Goal: Communication & Community: Share content

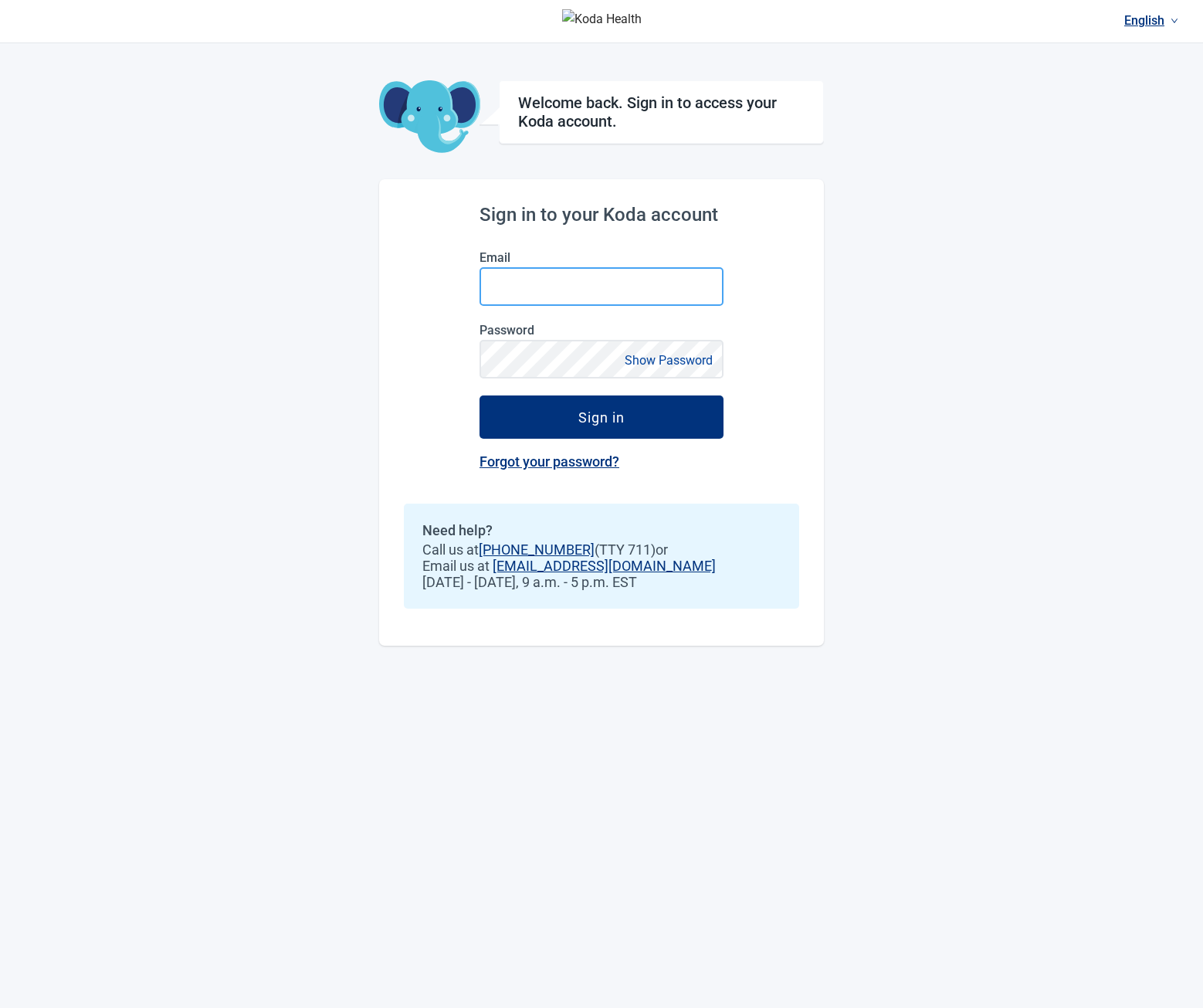
click at [618, 286] on input "Email" at bounding box center [601, 287] width 244 height 39
type input "**********"
click at [479, 395] on button "Sign in" at bounding box center [601, 417] width 244 height 43
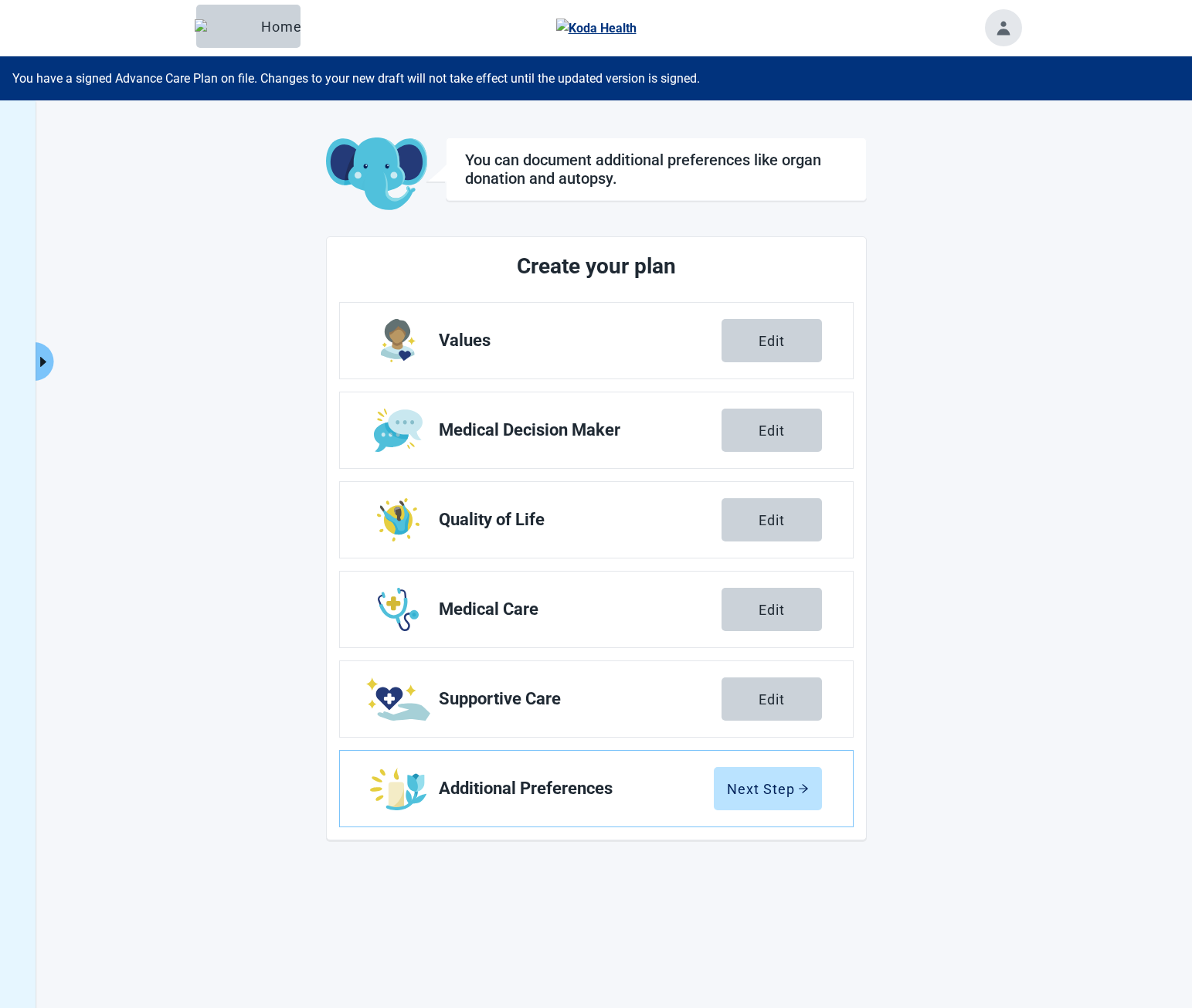
click at [44, 367] on icon "caret-right" at bounding box center [43, 361] width 15 height 15
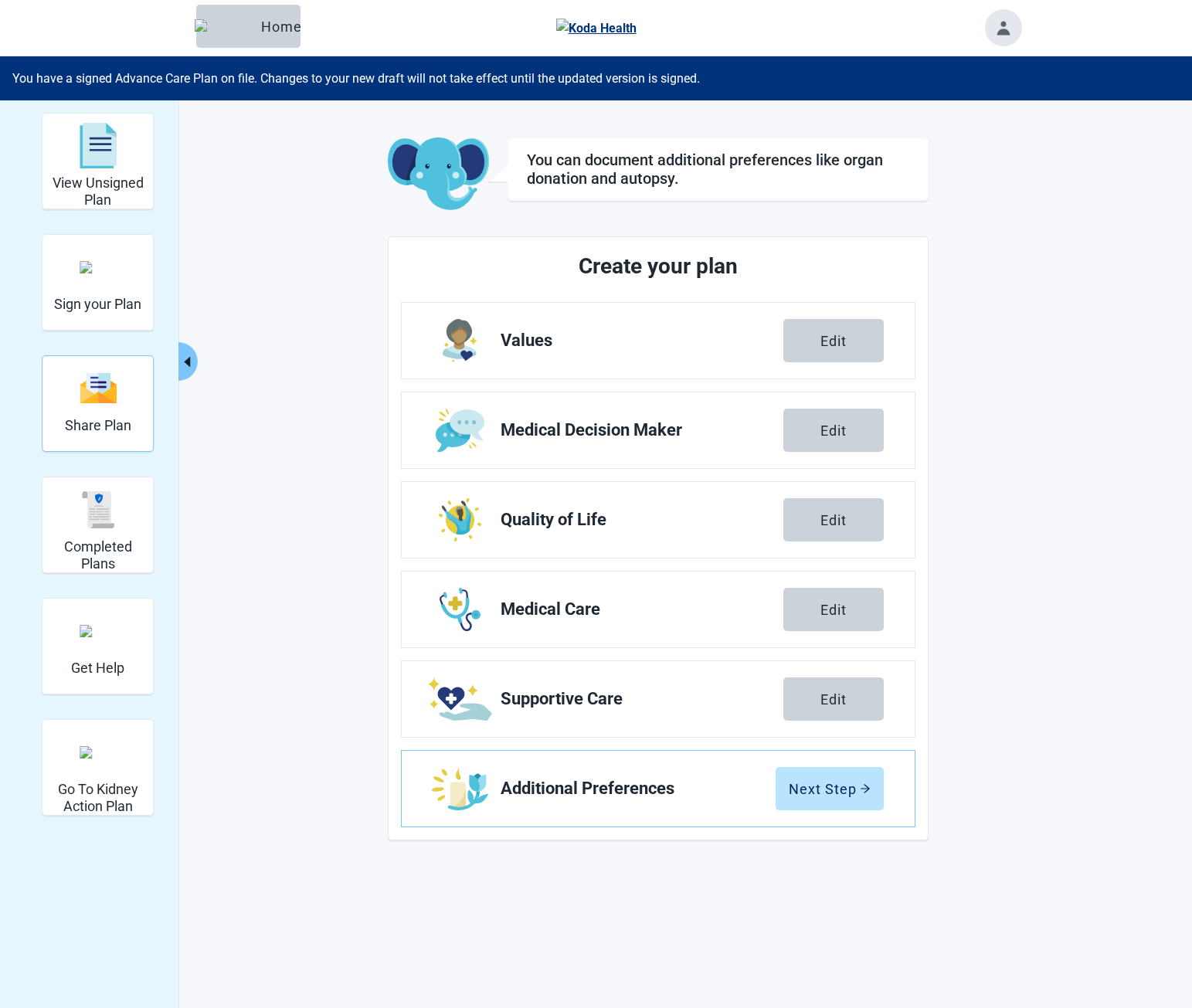
click at [100, 395] on img "Share Plan" at bounding box center [98, 388] width 37 height 33
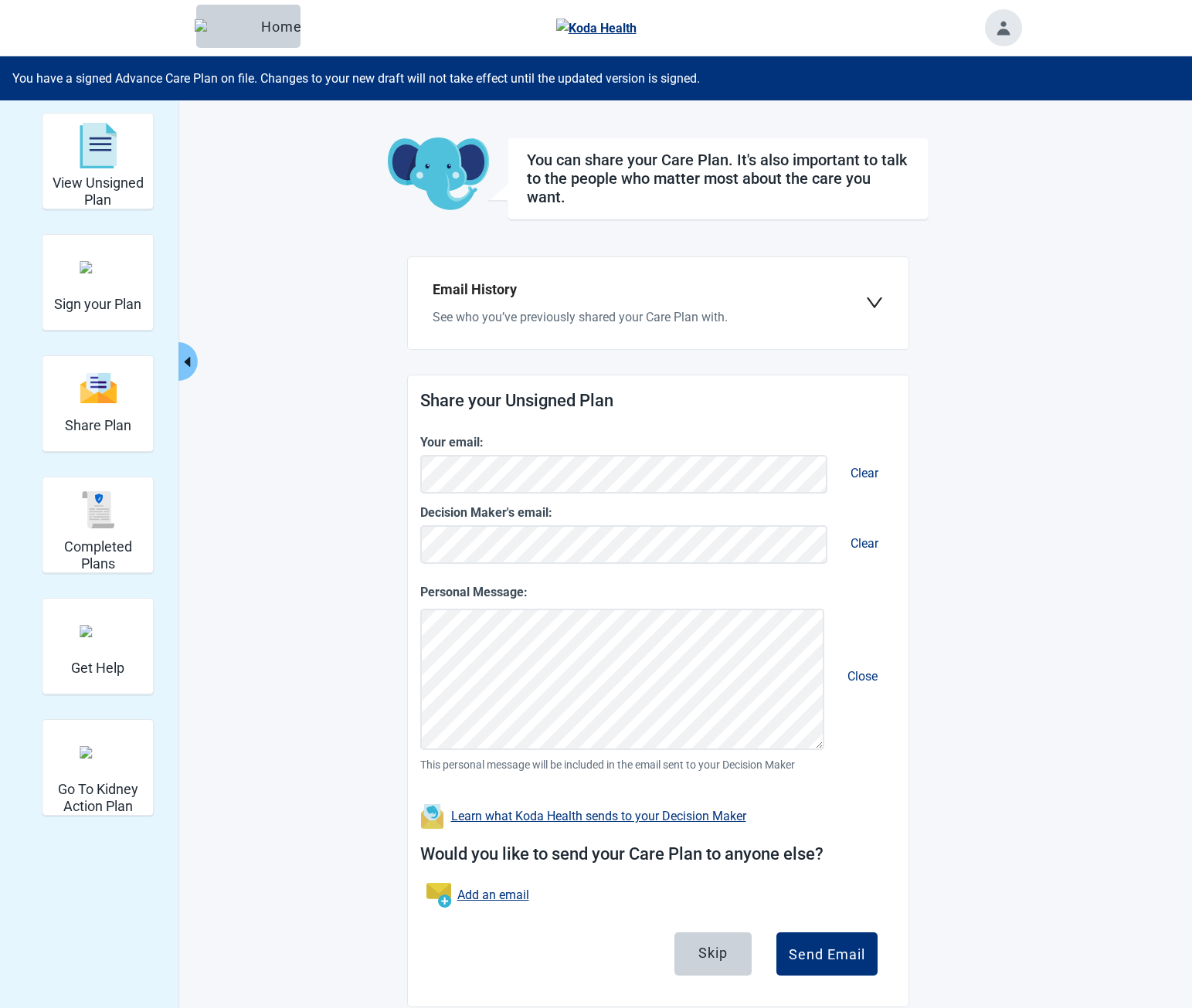
click at [337, 318] on main "You can share your Care Plan. It's also important to talk to the people who mat…" at bounding box center [658, 571] width 726 height 869
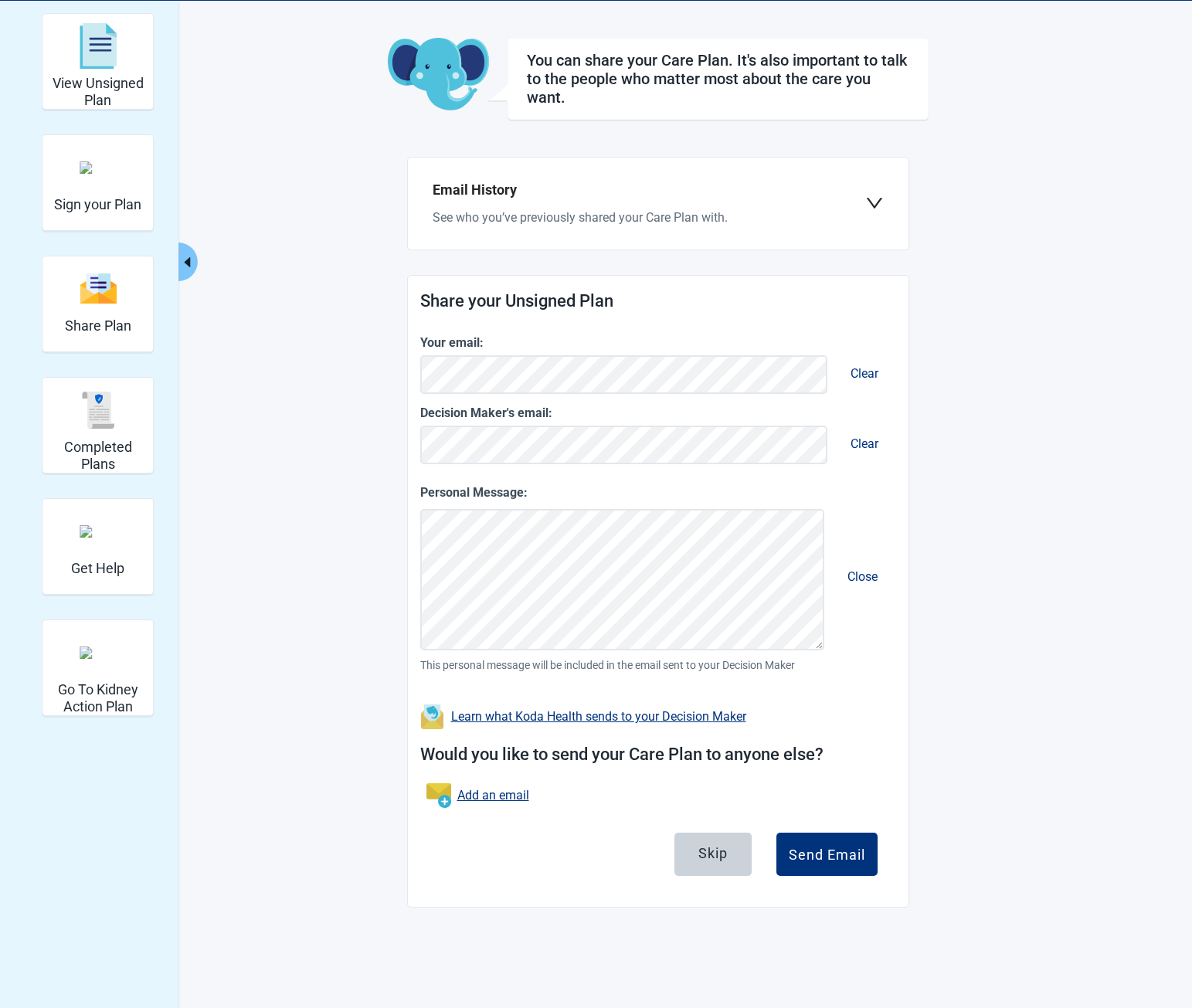
scroll to position [100, 0]
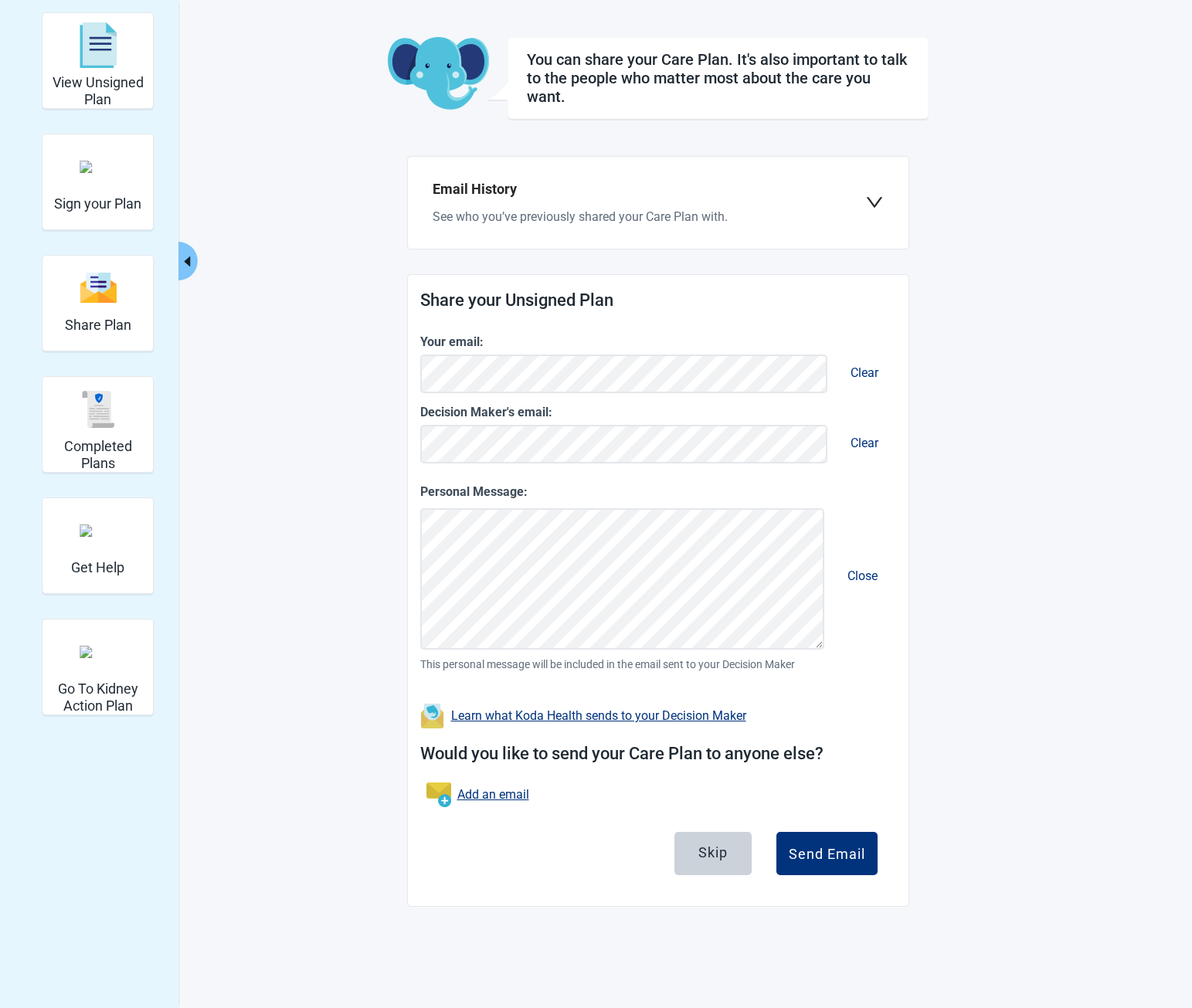
click at [1063, 526] on div "View Unsigned Plan Sign your Plan Share Plan Completed Plans Get Help Go To Kid…" at bounding box center [596, 504] width 1192 height 1008
click at [914, 485] on div "You can share your Care Plan. It's also important to talk to the people who mat…" at bounding box center [658, 471] width 541 height 869
click at [1011, 634] on main "You can share your Care Plan. It's also important to talk to the people who mat…" at bounding box center [658, 471] width 726 height 869
click at [696, 307] on h2 "Share your Unsigned Plan" at bounding box center [658, 300] width 475 height 27
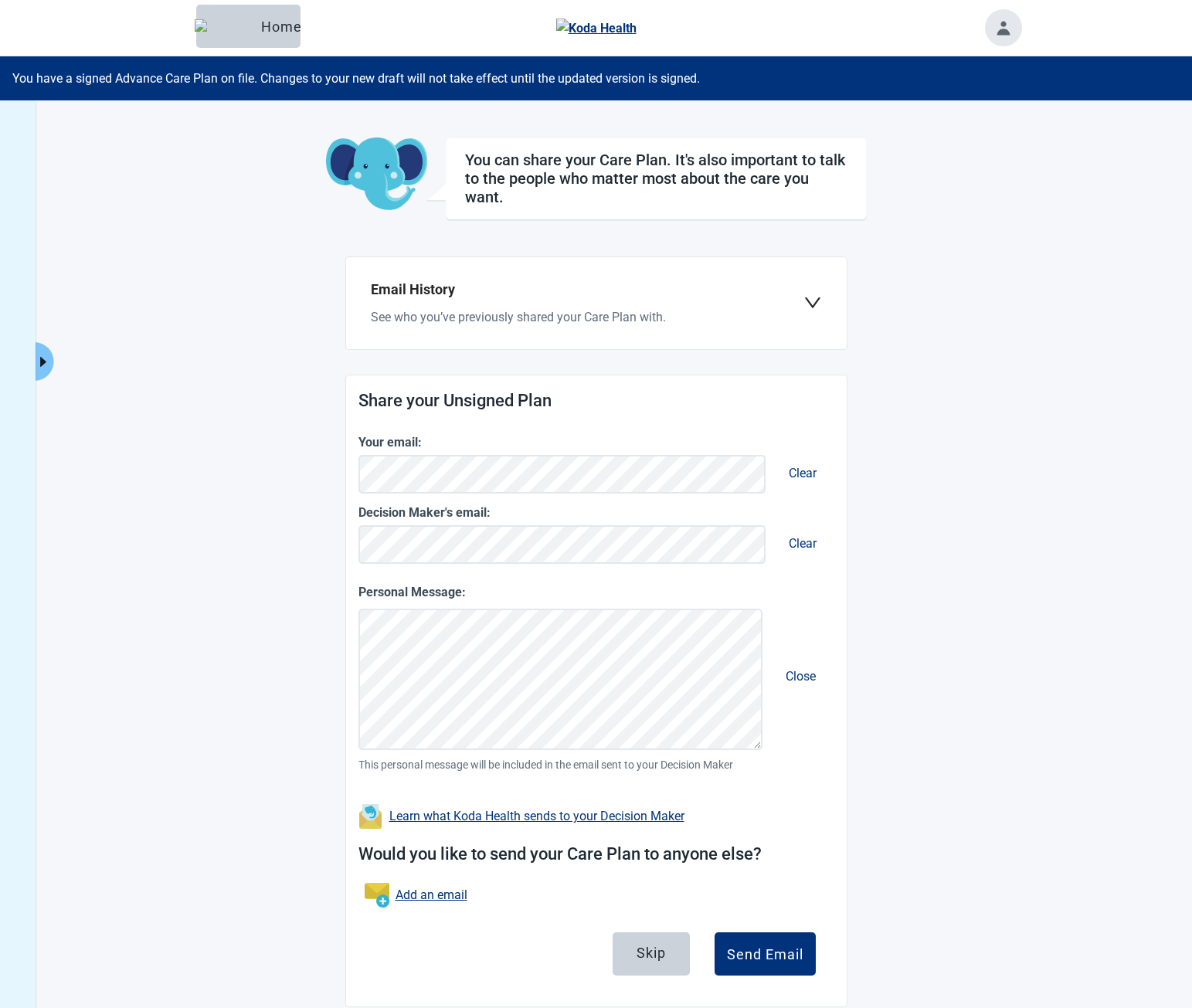
click at [895, 571] on main "You can share your Care Plan. It's also important to talk to the people who mat…" at bounding box center [596, 571] width 849 height 869
click at [776, 948] on div "Send Email" at bounding box center [765, 954] width 77 height 16
click at [356, 544] on form "Share your Unsigned Plan Your email: Clear Decision Maker's email: Clear Person…" at bounding box center [596, 691] width 500 height 631
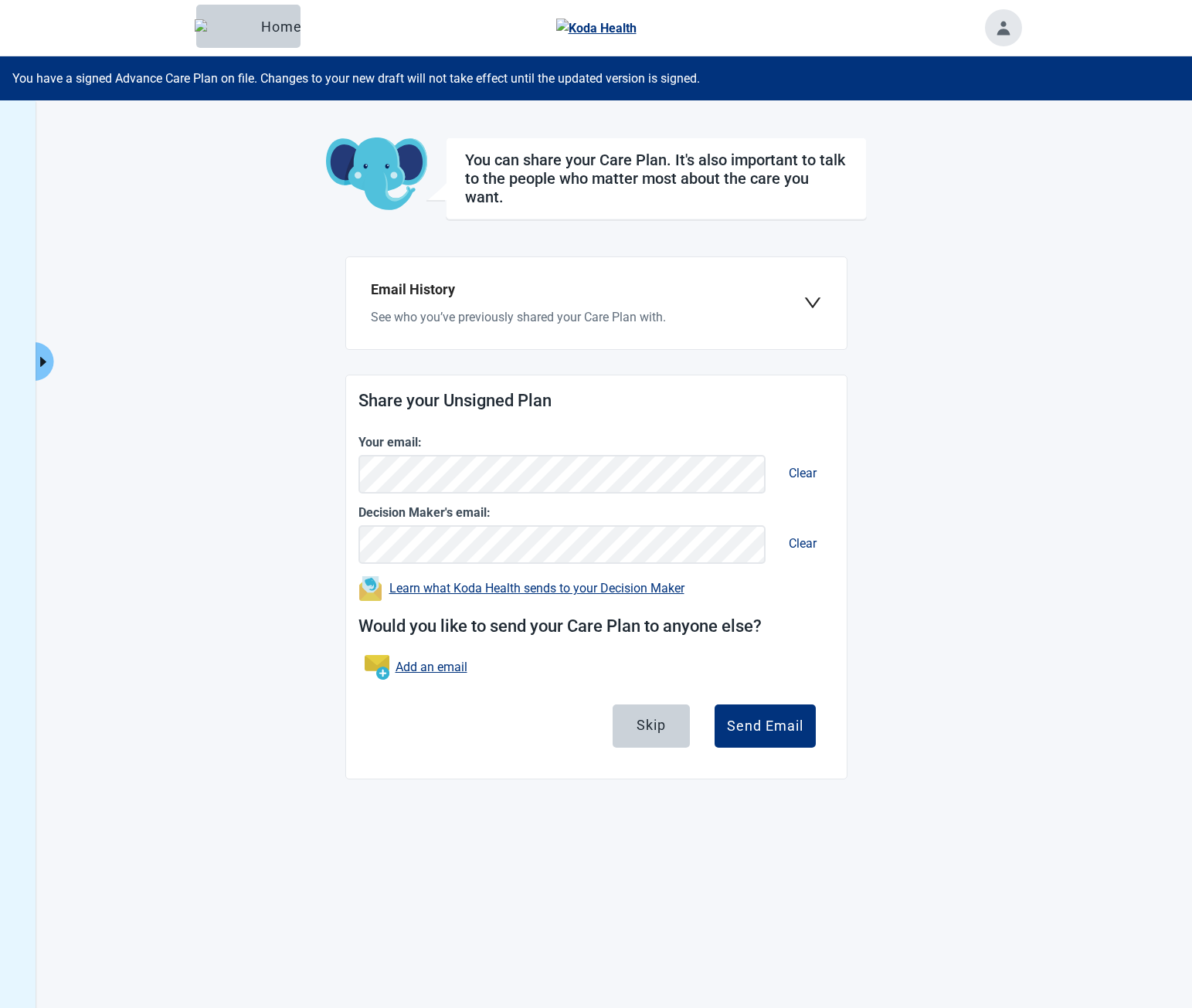
click at [984, 537] on main "You can share your Care Plan. It's also important to talk to the people who mat…" at bounding box center [596, 458] width 849 height 642
click at [801, 709] on button "Send Email" at bounding box center [765, 726] width 101 height 43
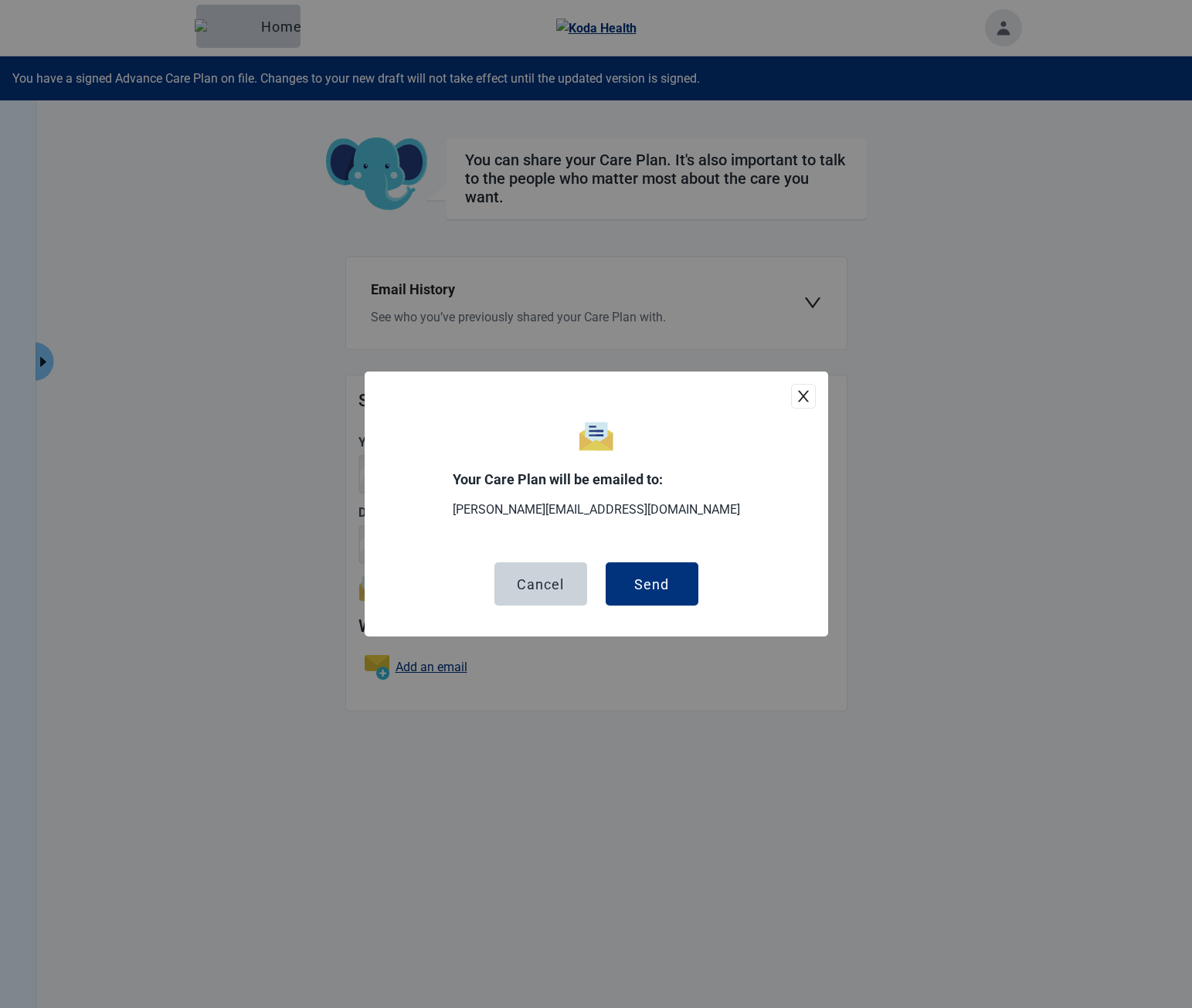
click at [811, 389] on button "close" at bounding box center [803, 396] width 25 height 25
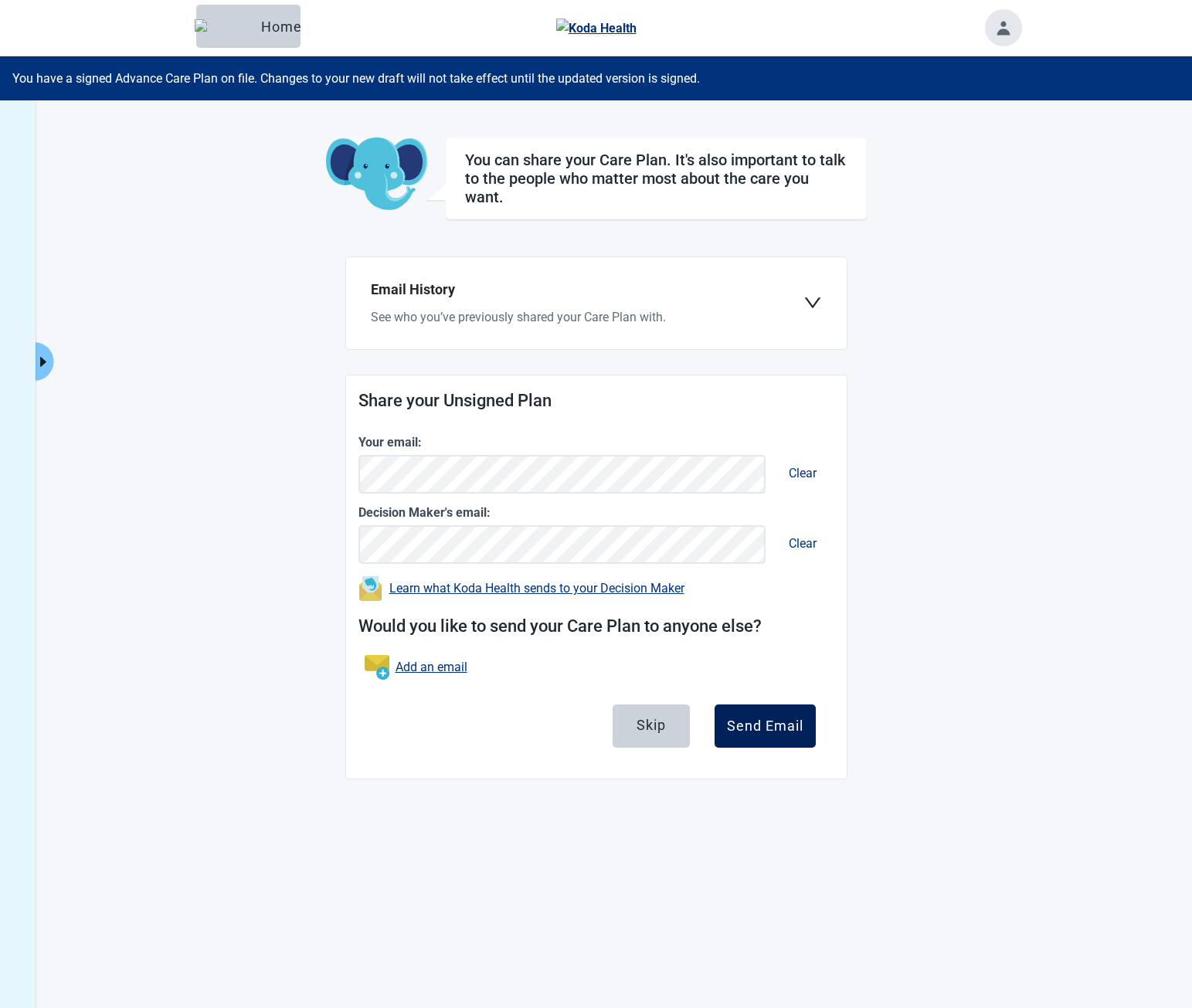
click at [734, 720] on div "Send Email" at bounding box center [765, 726] width 77 height 16
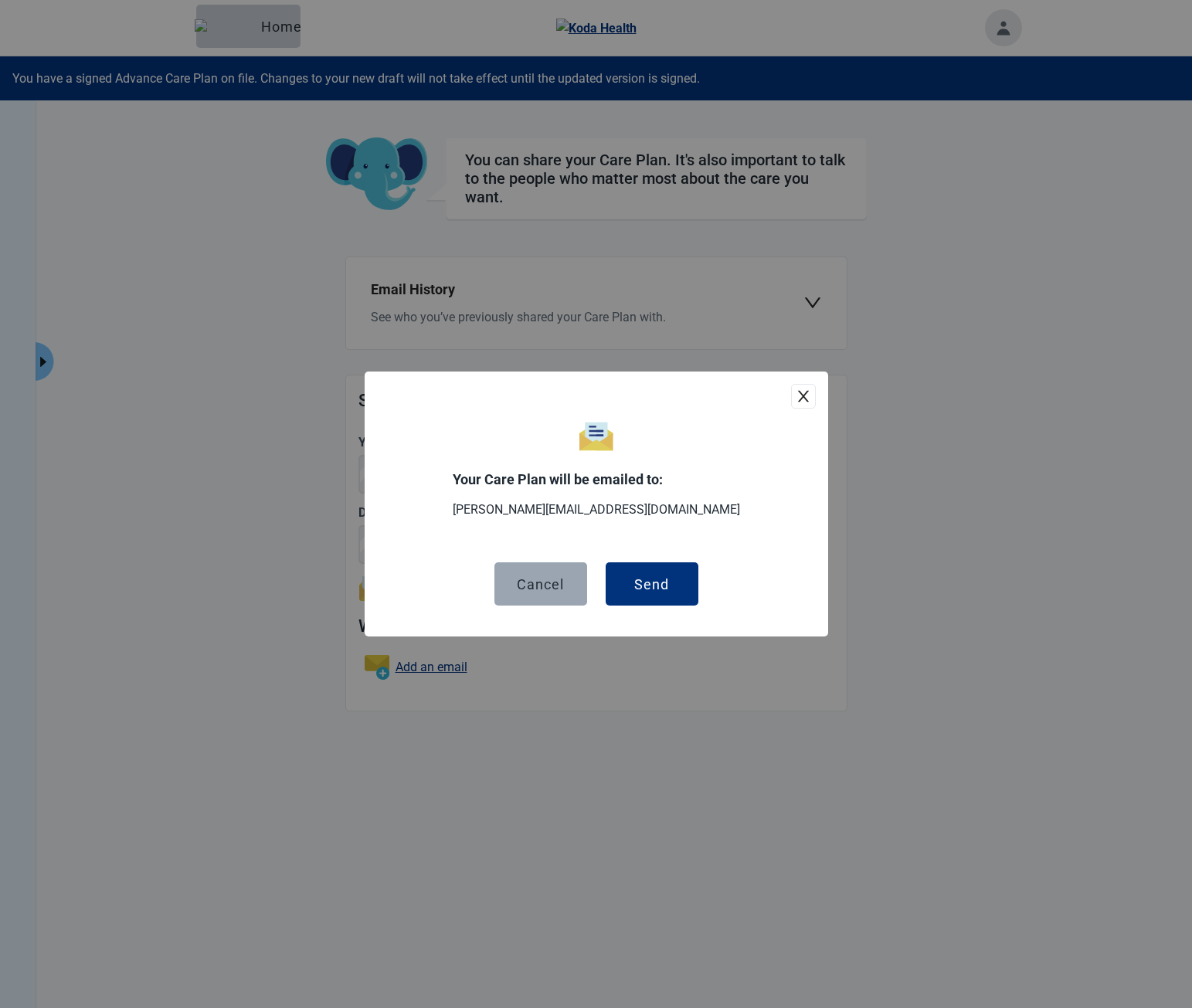
click at [573, 573] on button "Cancel" at bounding box center [541, 584] width 93 height 43
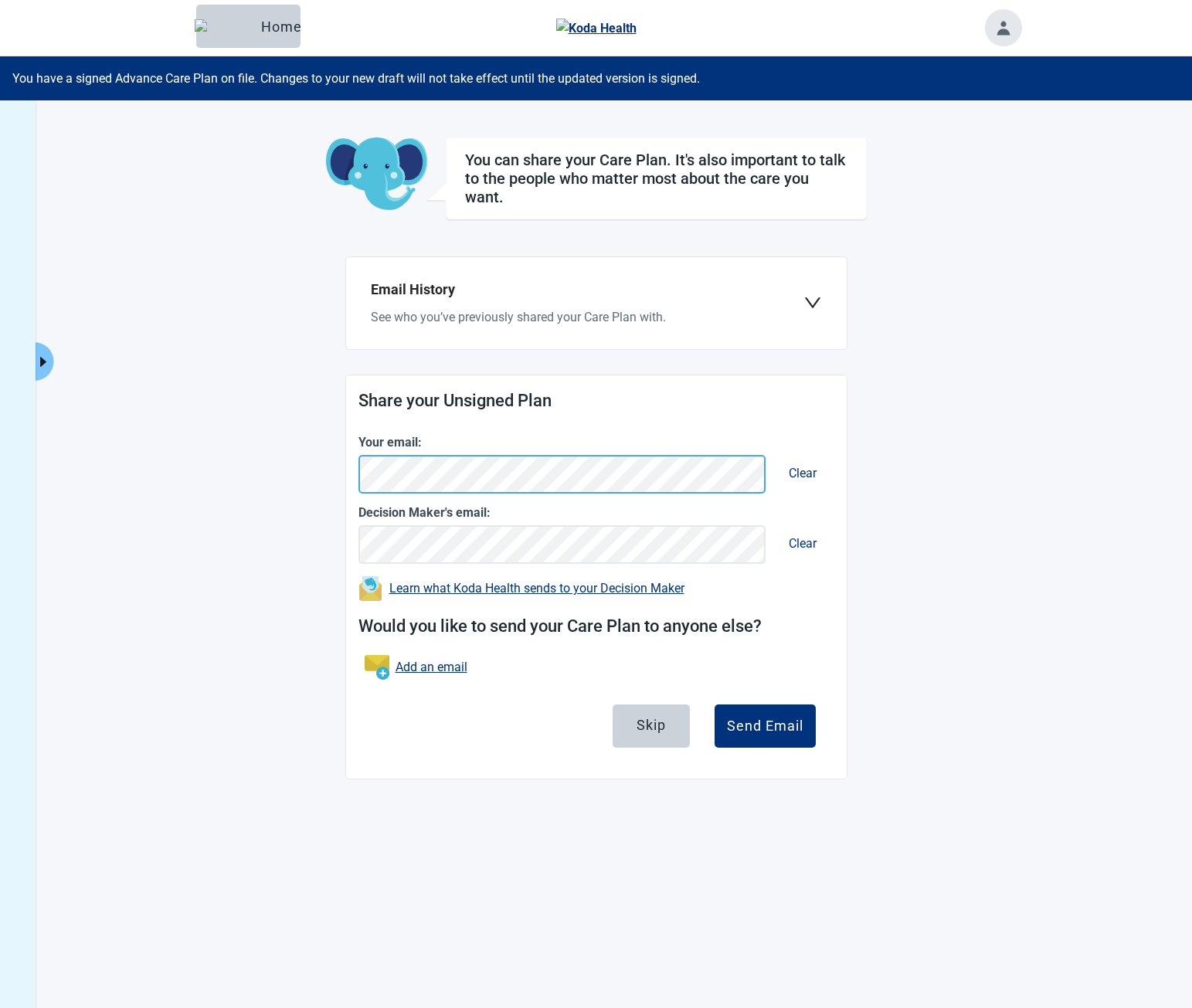
click at [323, 478] on main "You can share your Care Plan. It's also important to talk to the people who mat…" at bounding box center [596, 458] width 849 height 642
click at [799, 748] on div "Skip Send Email" at bounding box center [596, 732] width 439 height 56
click at [779, 734] on button "Send Email" at bounding box center [765, 726] width 101 height 43
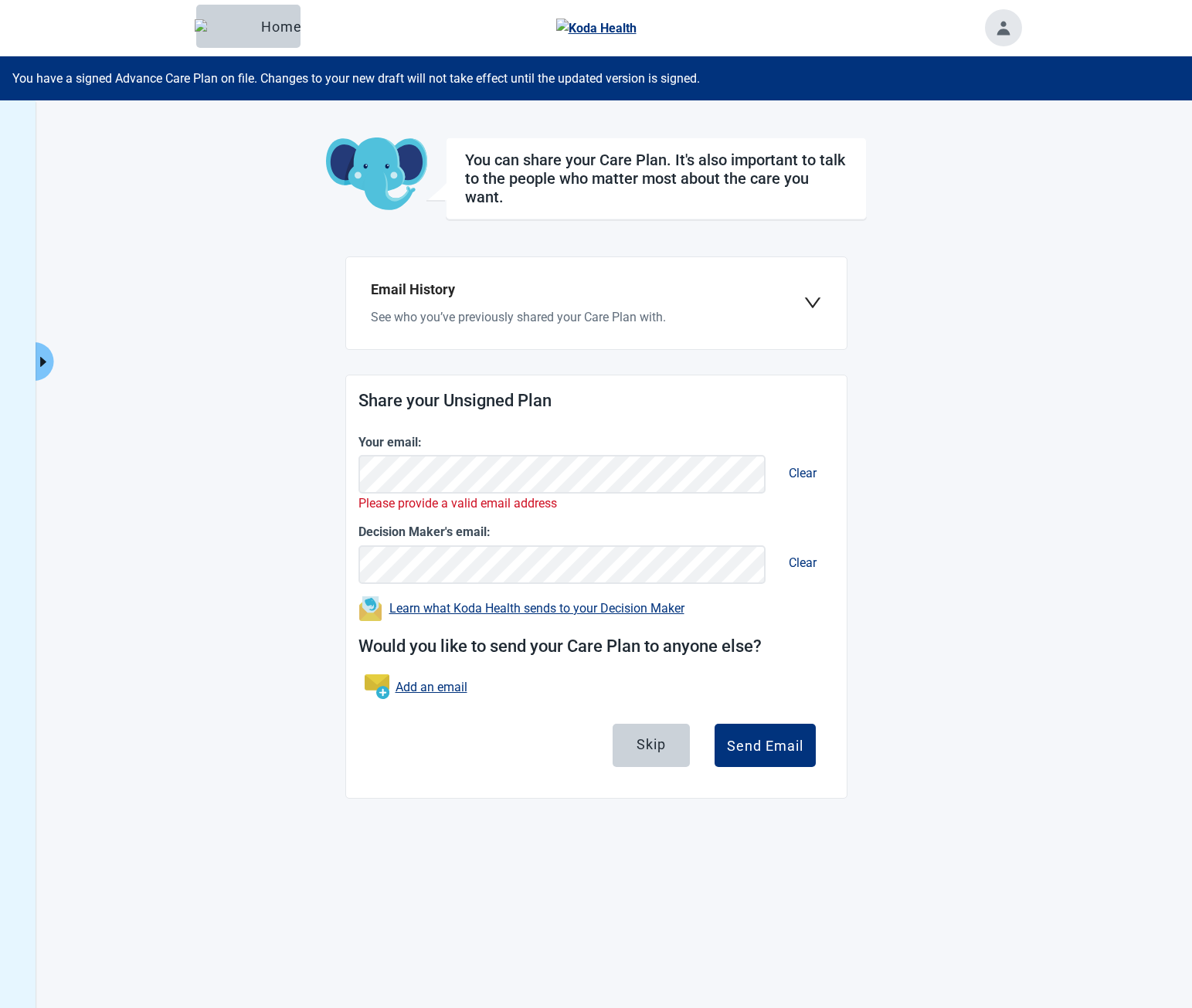
click at [185, 359] on main "You can share your Care Plan. It's also important to talk to the people who mat…" at bounding box center [596, 468] width 849 height 661
click at [320, 223] on main "You can share your Care Plan. It's also important to talk to the people who mat…" at bounding box center [596, 468] width 849 height 661
